Goal: Task Accomplishment & Management: Manage account settings

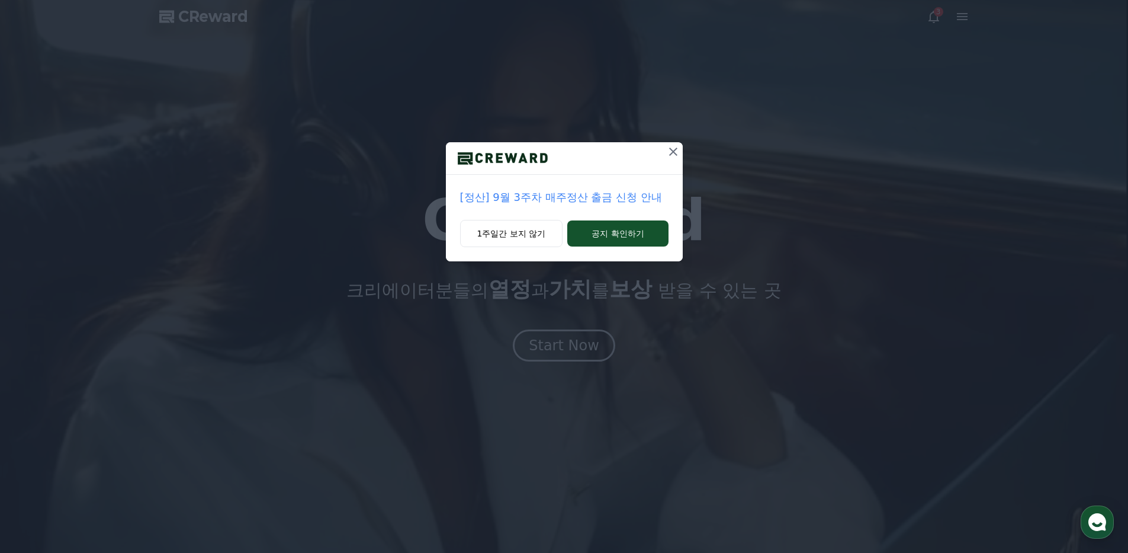
click at [675, 153] on icon at bounding box center [673, 151] width 8 height 8
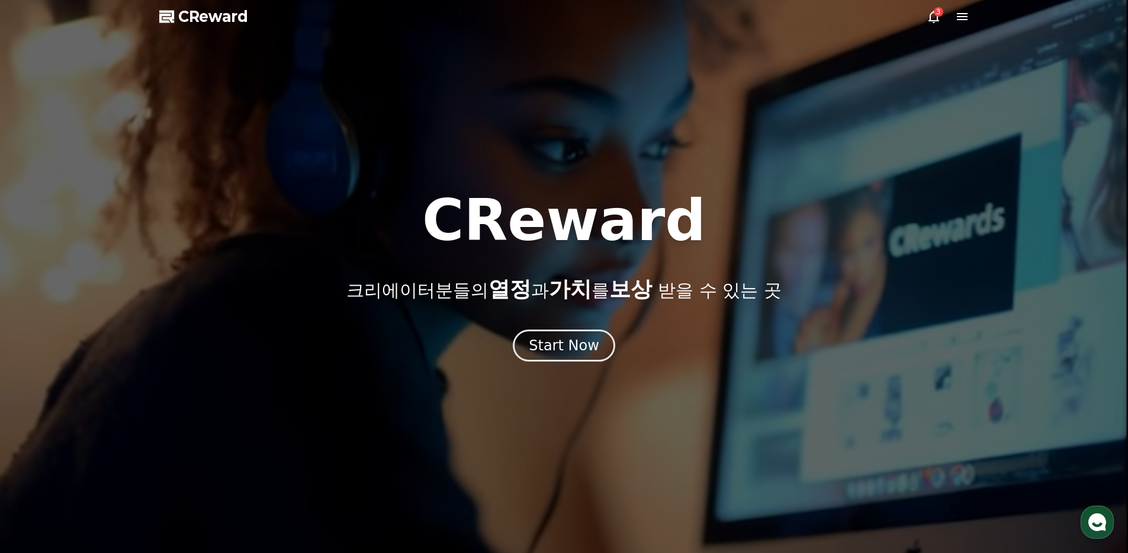
click at [931, 13] on icon at bounding box center [934, 16] width 14 height 14
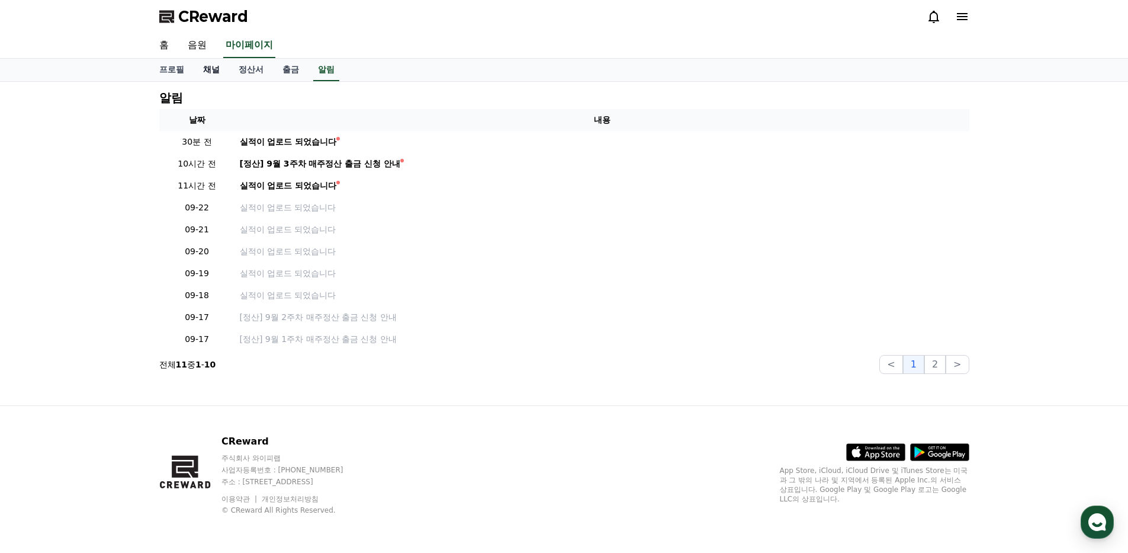
click at [206, 70] on link "채널" at bounding box center [212, 70] width 36 height 23
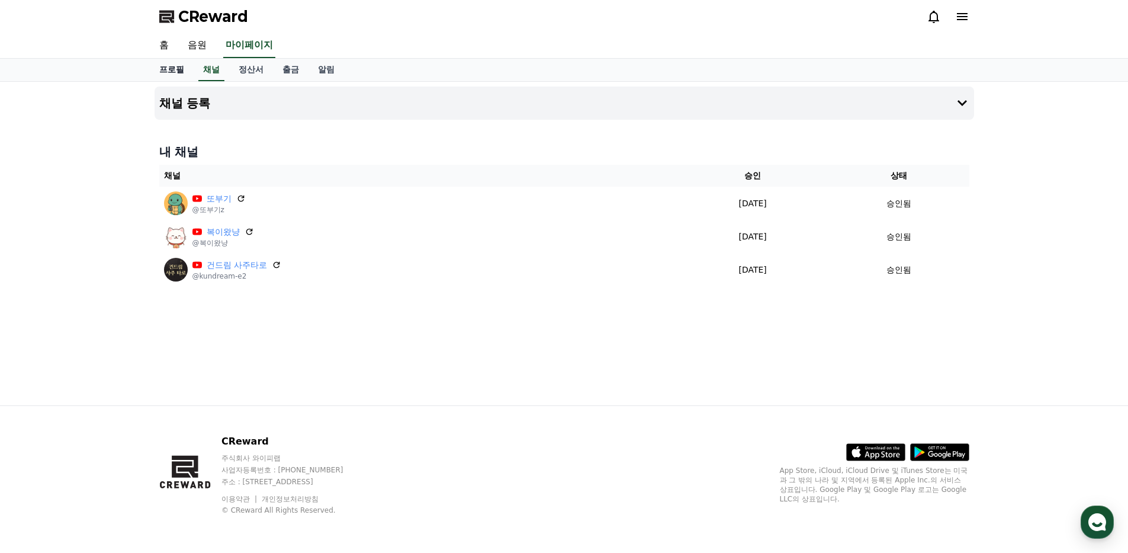
click at [181, 72] on link "프로필" at bounding box center [172, 70] width 44 height 23
select select "**********"
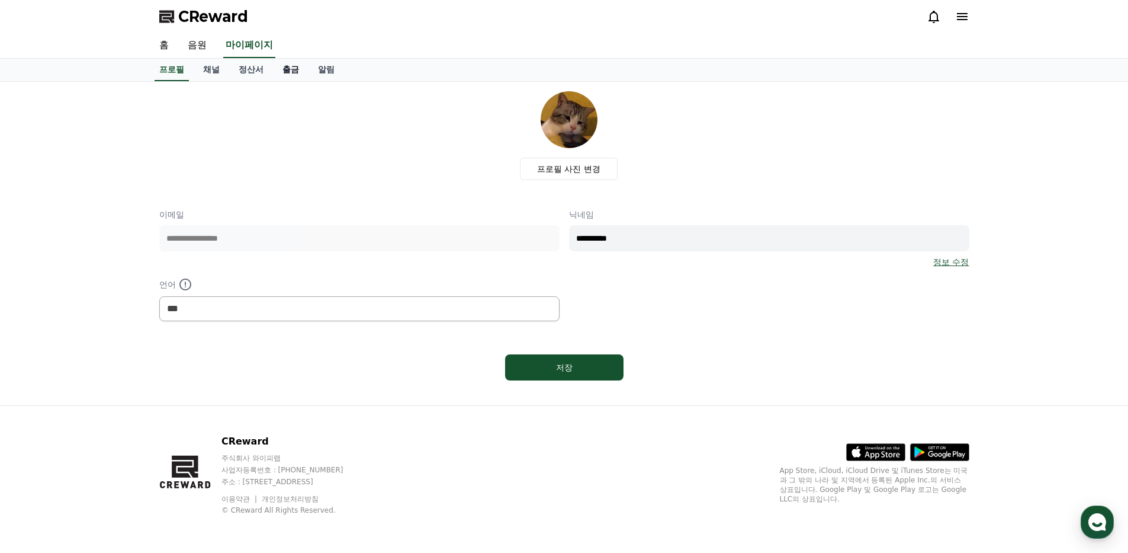
click at [299, 74] on link "출금" at bounding box center [291, 70] width 36 height 23
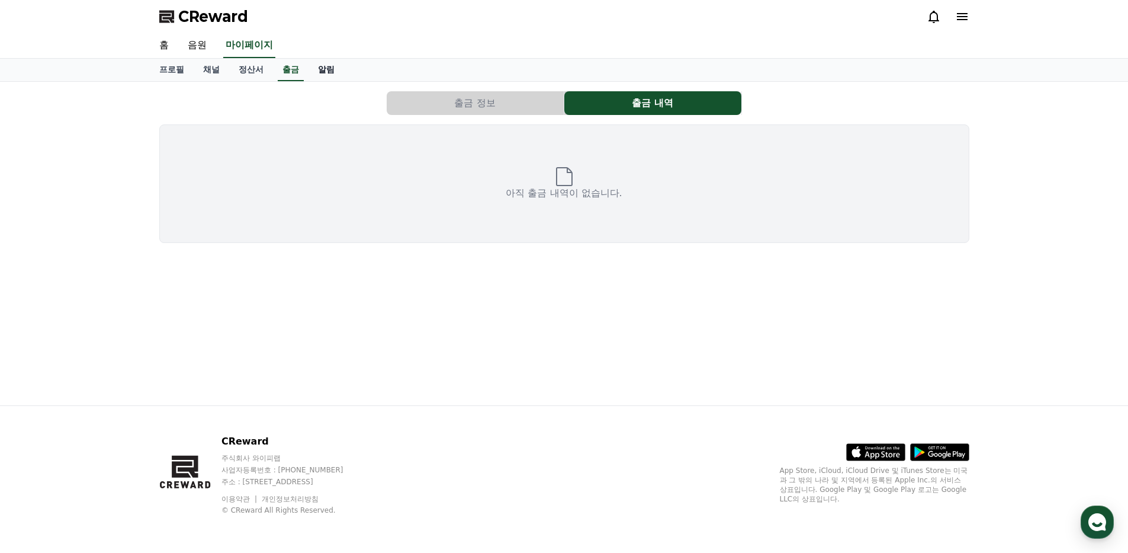
click at [328, 72] on link "알림" at bounding box center [327, 70] width 36 height 23
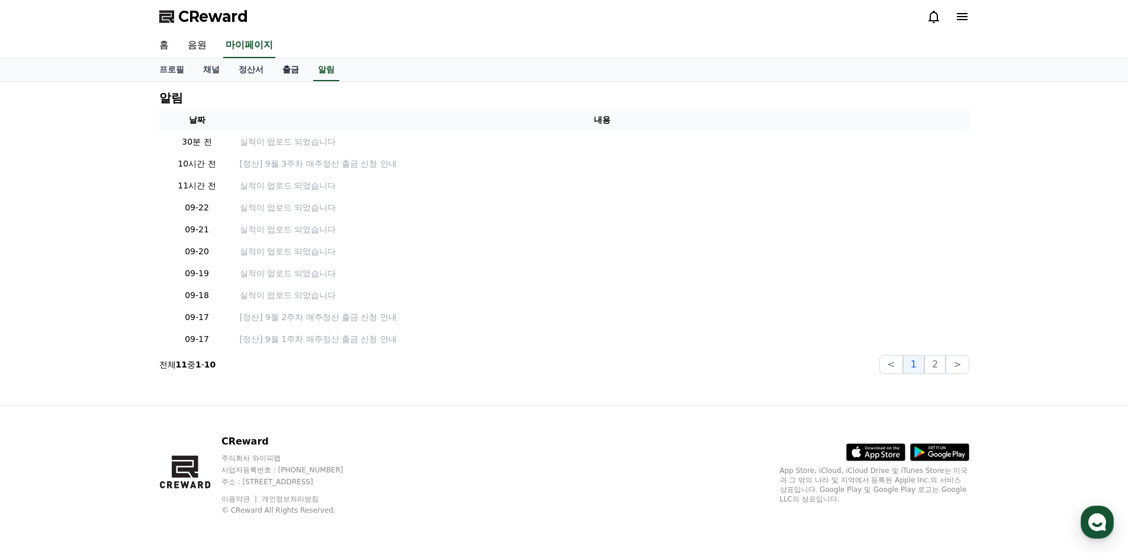
click at [291, 70] on link "출금" at bounding box center [291, 70] width 36 height 23
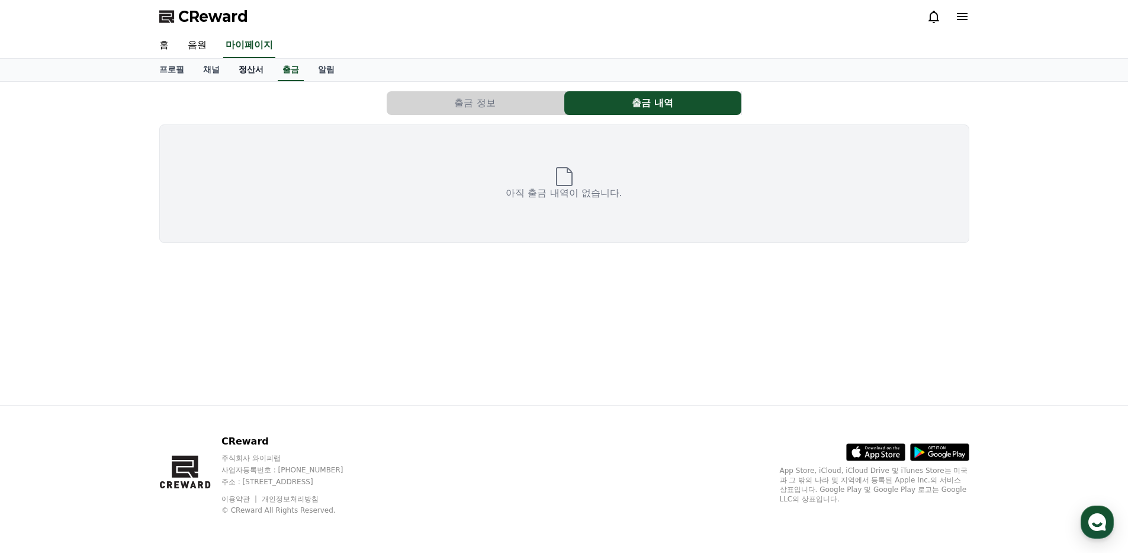
click at [249, 70] on link "정산서" at bounding box center [251, 70] width 44 height 23
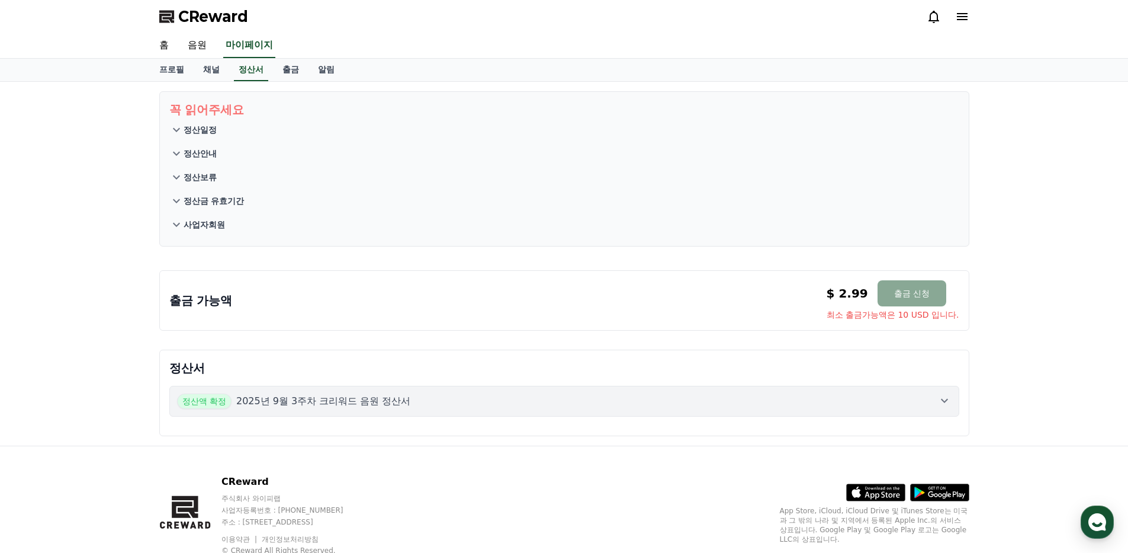
click at [374, 400] on p "2025년 9월 3주차 크리워드 음원 정산서" at bounding box center [323, 401] width 175 height 14
